Goal: Find specific page/section: Find specific page/section

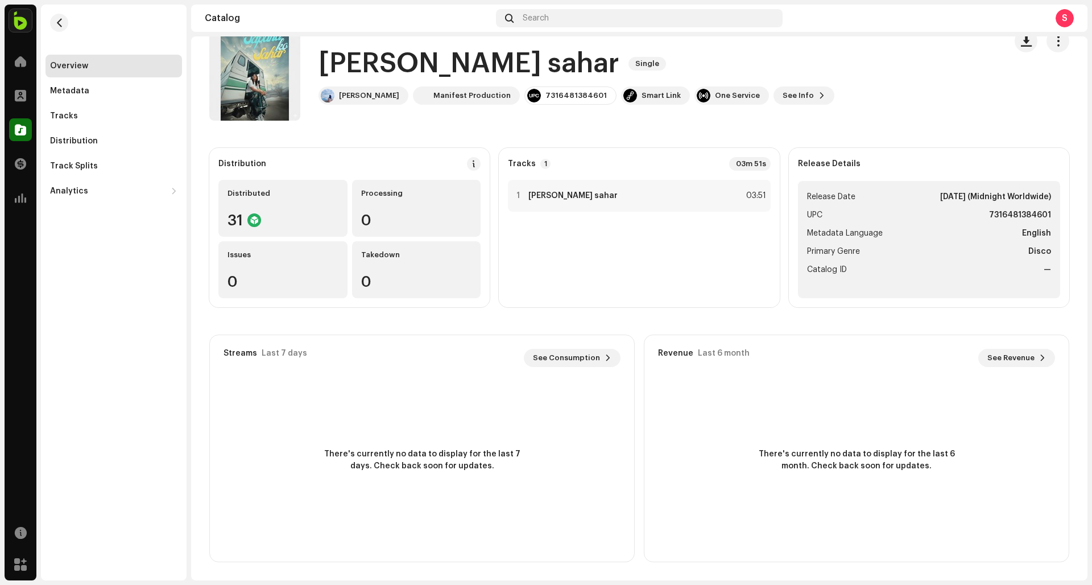
scroll to position [10, 0]
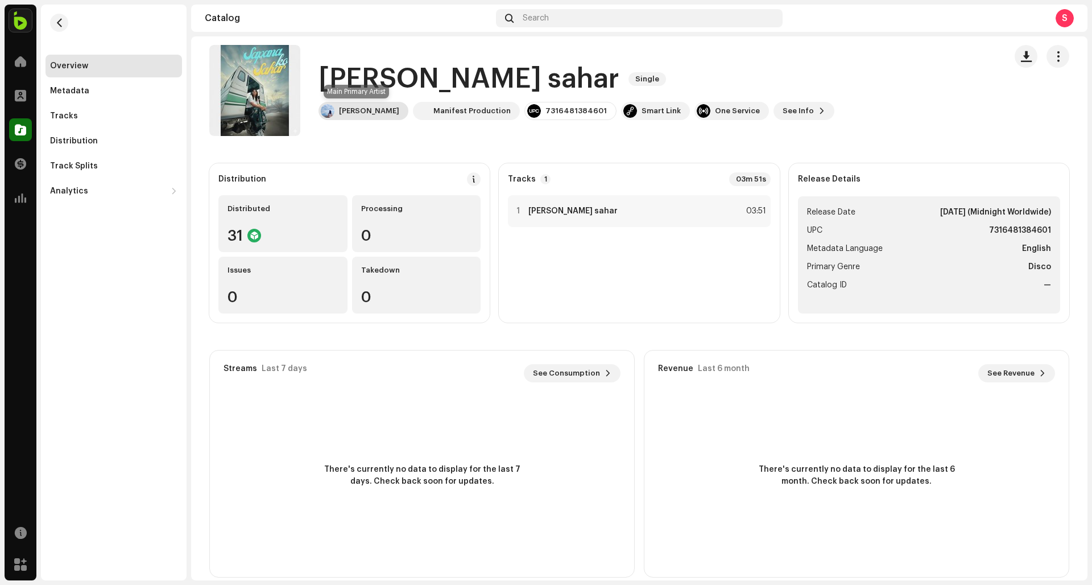
click at [357, 115] on div "[PERSON_NAME]" at bounding box center [369, 110] width 60 height 9
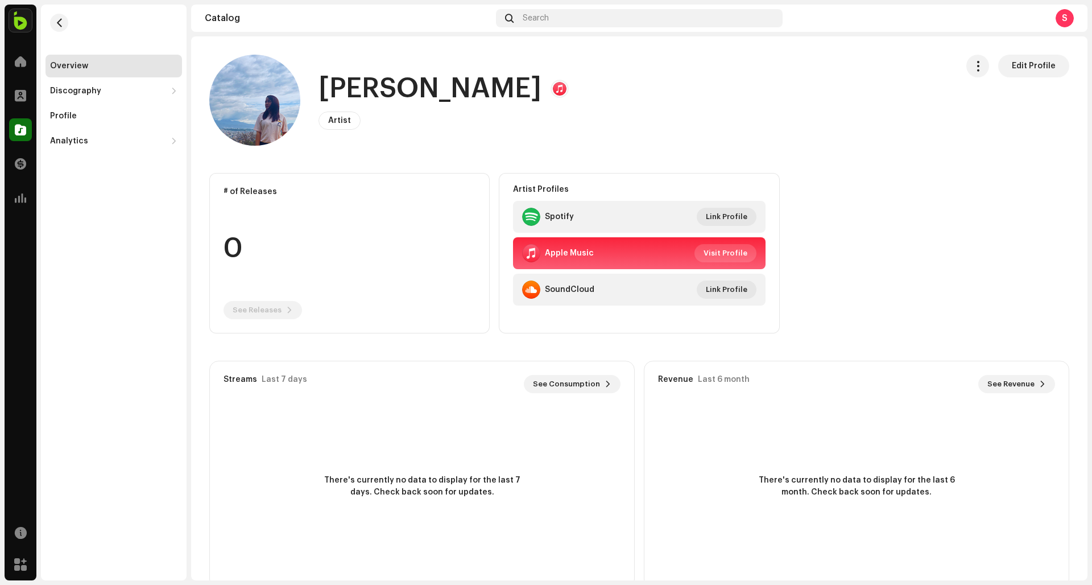
scroll to position [13, 0]
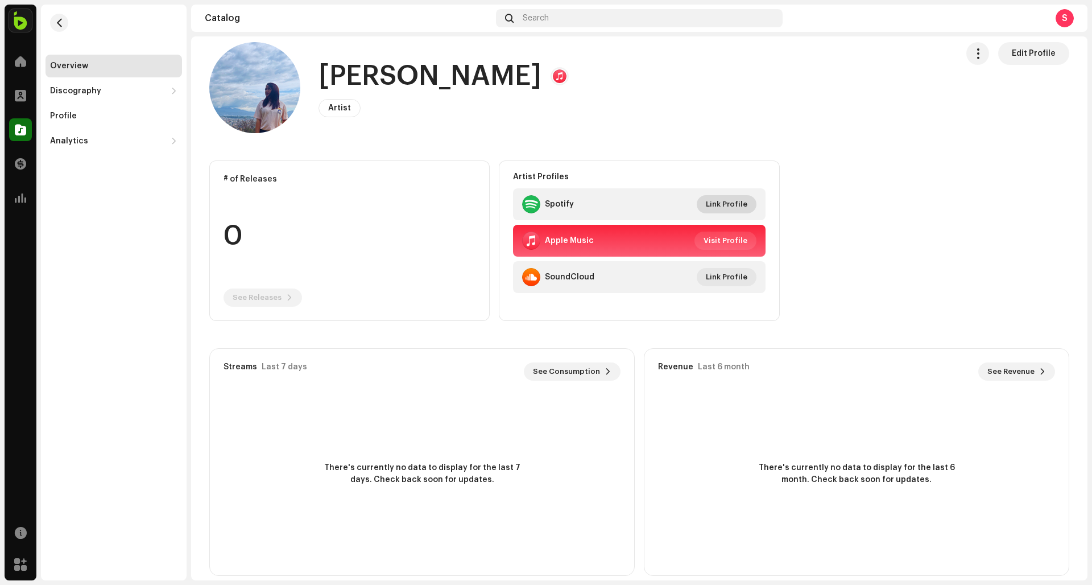
click at [728, 207] on span "Link Profile" at bounding box center [727, 204] width 42 height 23
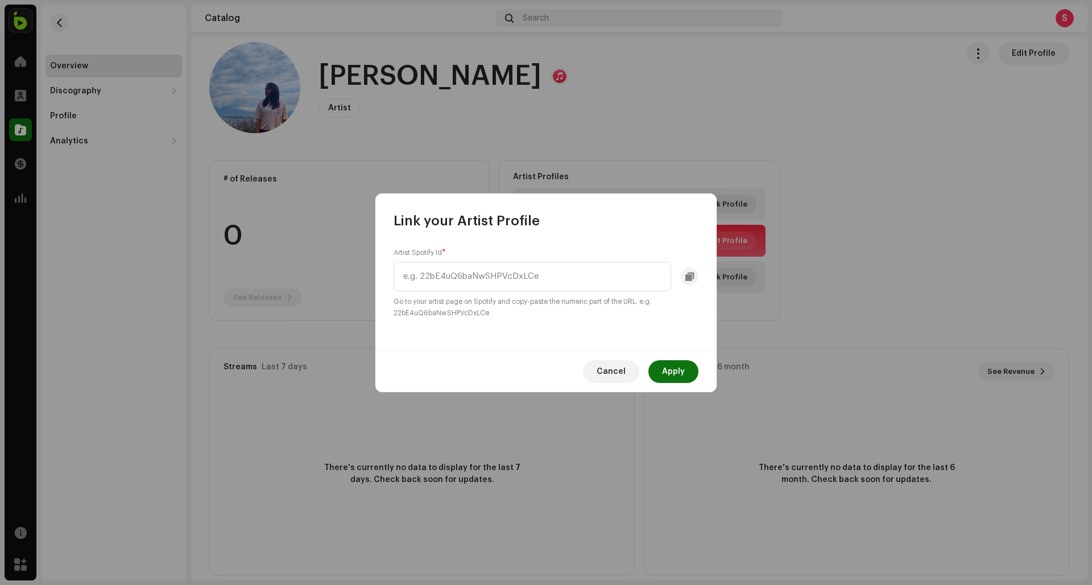
click at [622, 374] on span "Cancel" at bounding box center [611, 371] width 29 height 23
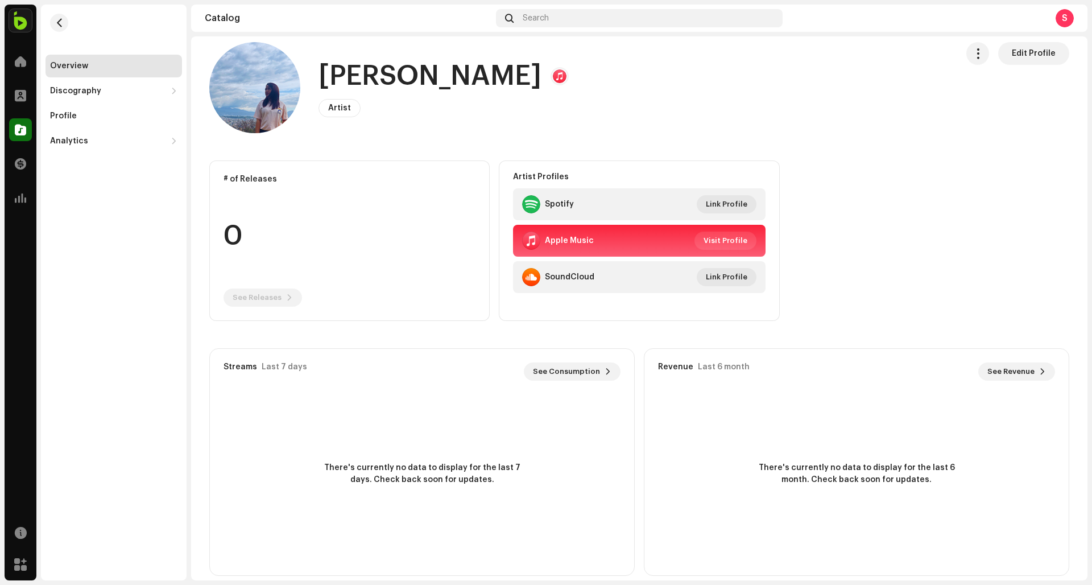
click at [599, 207] on div "Spotify Link Profile" at bounding box center [639, 204] width 234 height 18
click at [553, 207] on div "Spotify" at bounding box center [559, 204] width 29 height 9
click at [550, 205] on div "Spotify" at bounding box center [559, 204] width 29 height 9
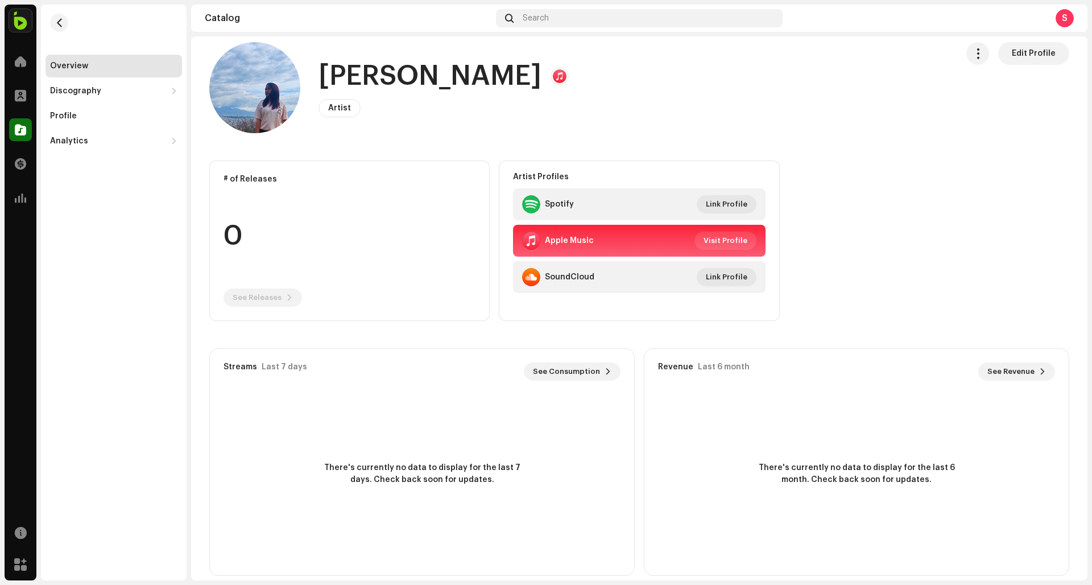
click at [532, 201] on div at bounding box center [531, 204] width 18 height 18
click at [522, 203] on div at bounding box center [531, 204] width 18 height 18
click at [523, 203] on div at bounding box center [531, 204] width 18 height 18
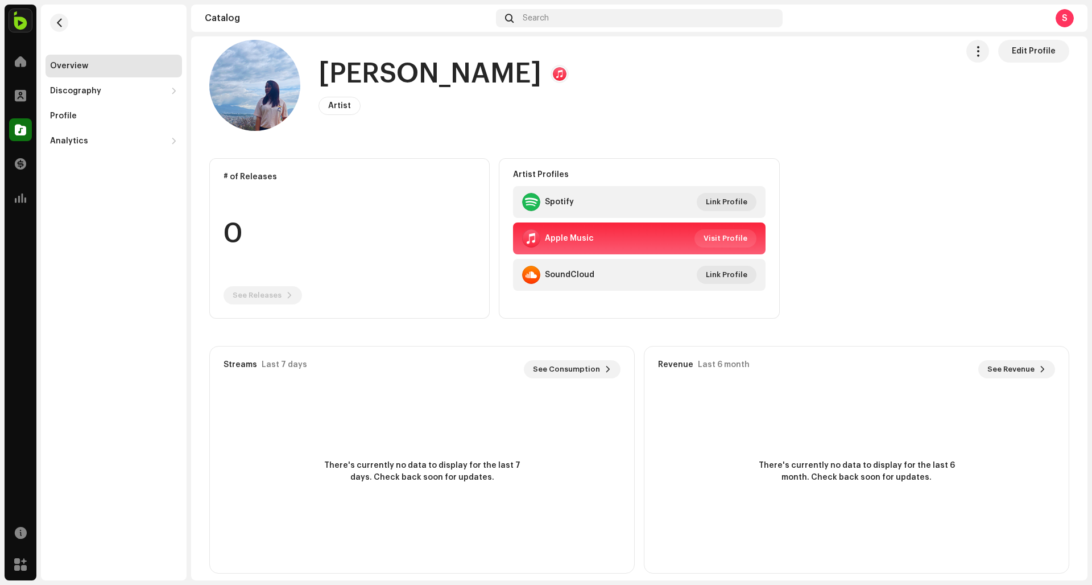
scroll to position [17, 0]
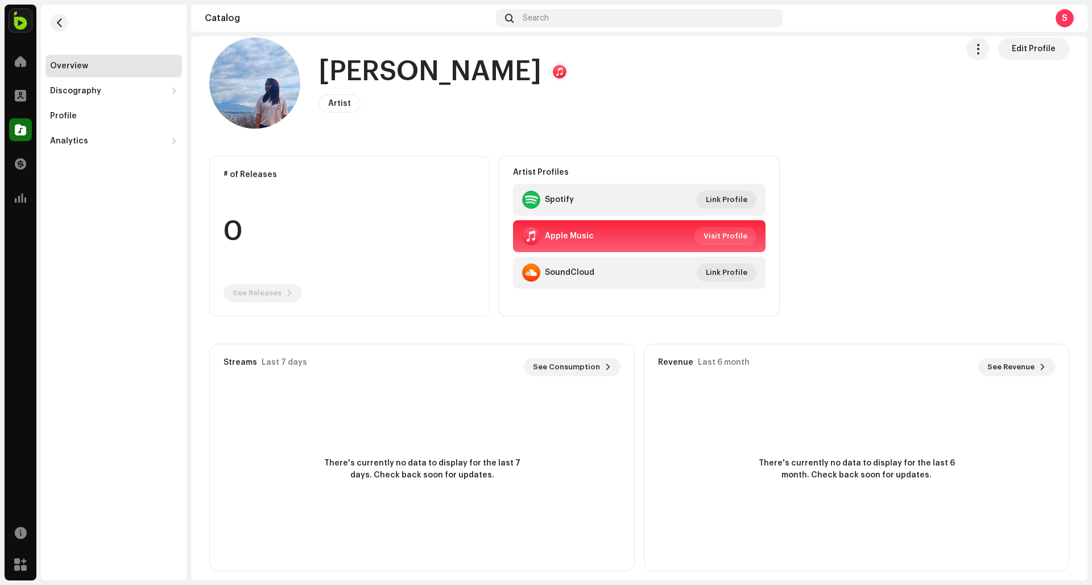
click at [534, 273] on div at bounding box center [531, 272] width 18 height 18
click at [565, 192] on div "Spotify" at bounding box center [548, 200] width 52 height 18
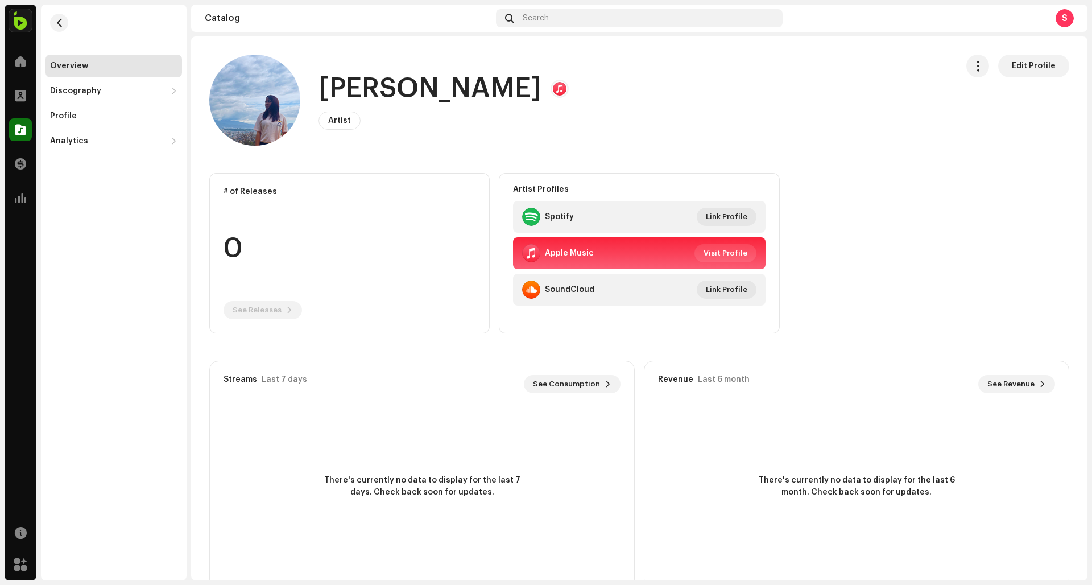
click at [553, 86] on div at bounding box center [560, 89] width 14 height 14
click at [594, 60] on div "[PERSON_NAME] Artist Edit Profile" at bounding box center [578, 100] width 739 height 91
